Goal: Transaction & Acquisition: Purchase product/service

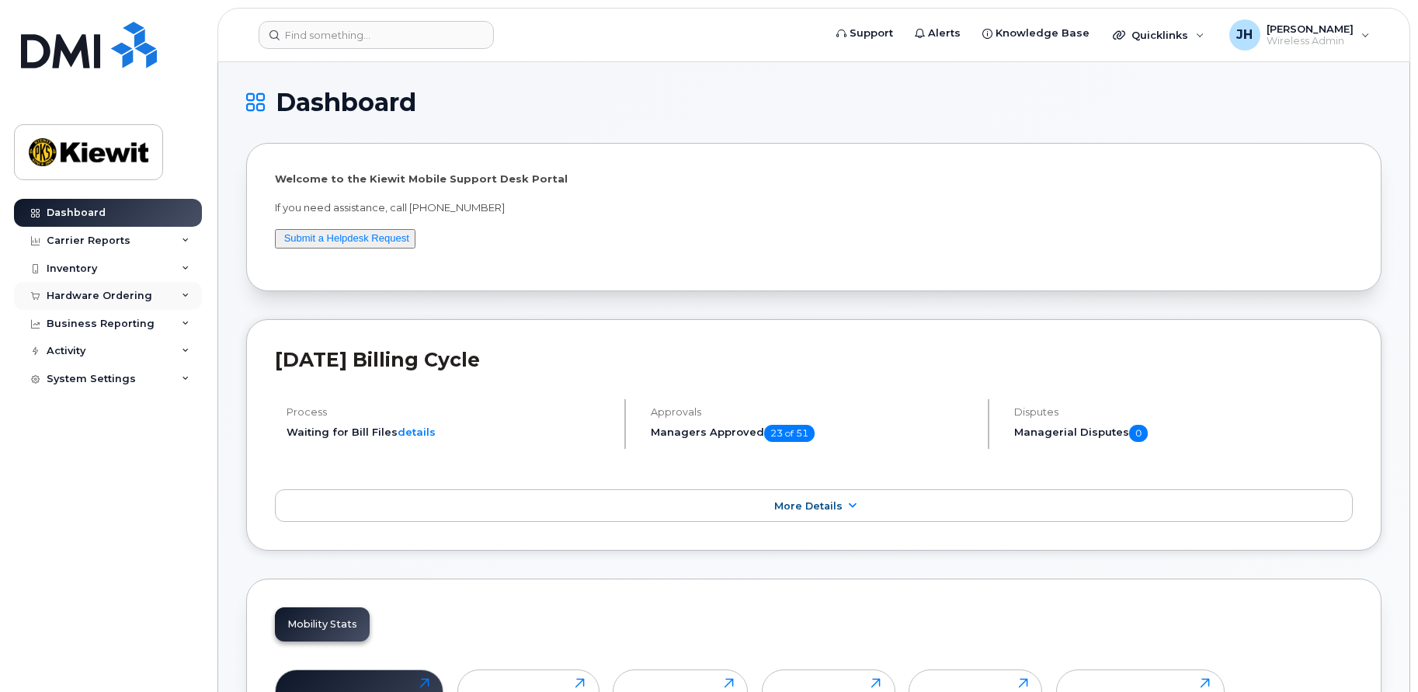
click at [127, 292] on div "Hardware Ordering" at bounding box center [100, 296] width 106 height 12
click at [76, 353] on div "Orders" at bounding box center [73, 354] width 38 height 14
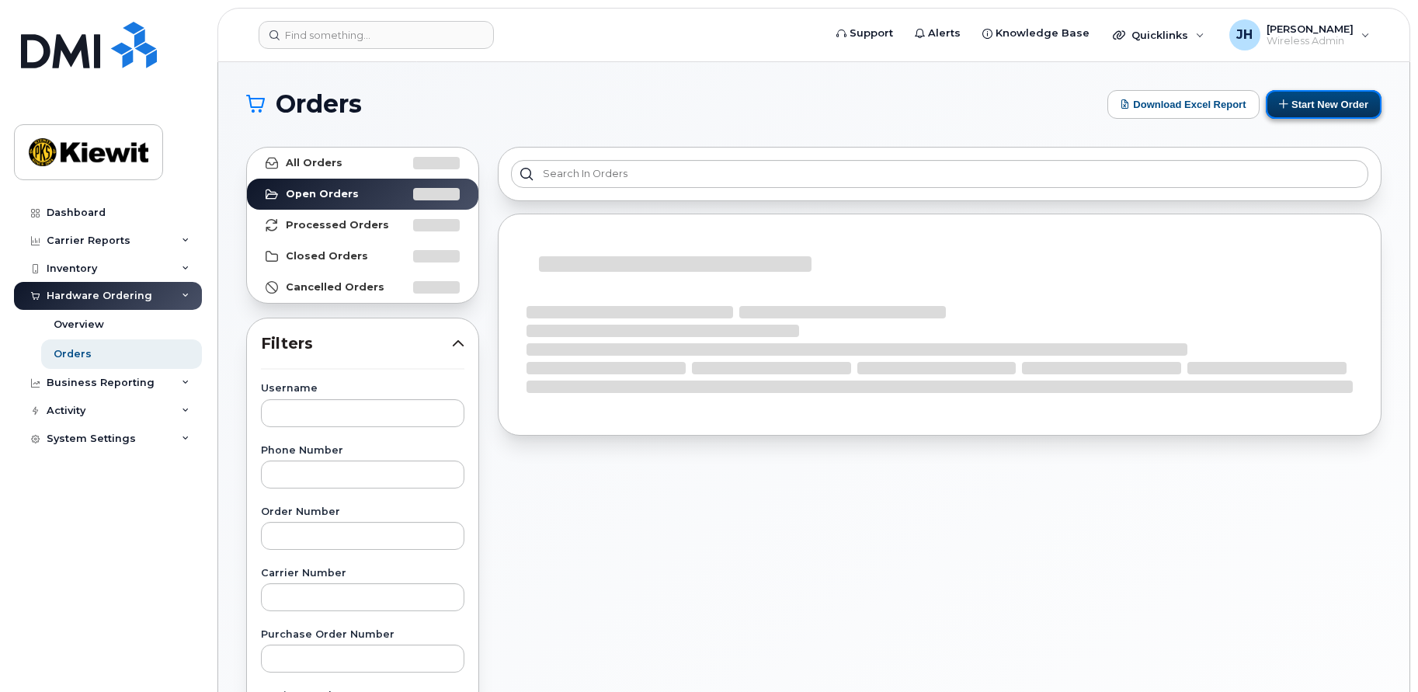
click at [1330, 105] on button "Start New Order" at bounding box center [1324, 104] width 116 height 29
